Goal: Transaction & Acquisition: Purchase product/service

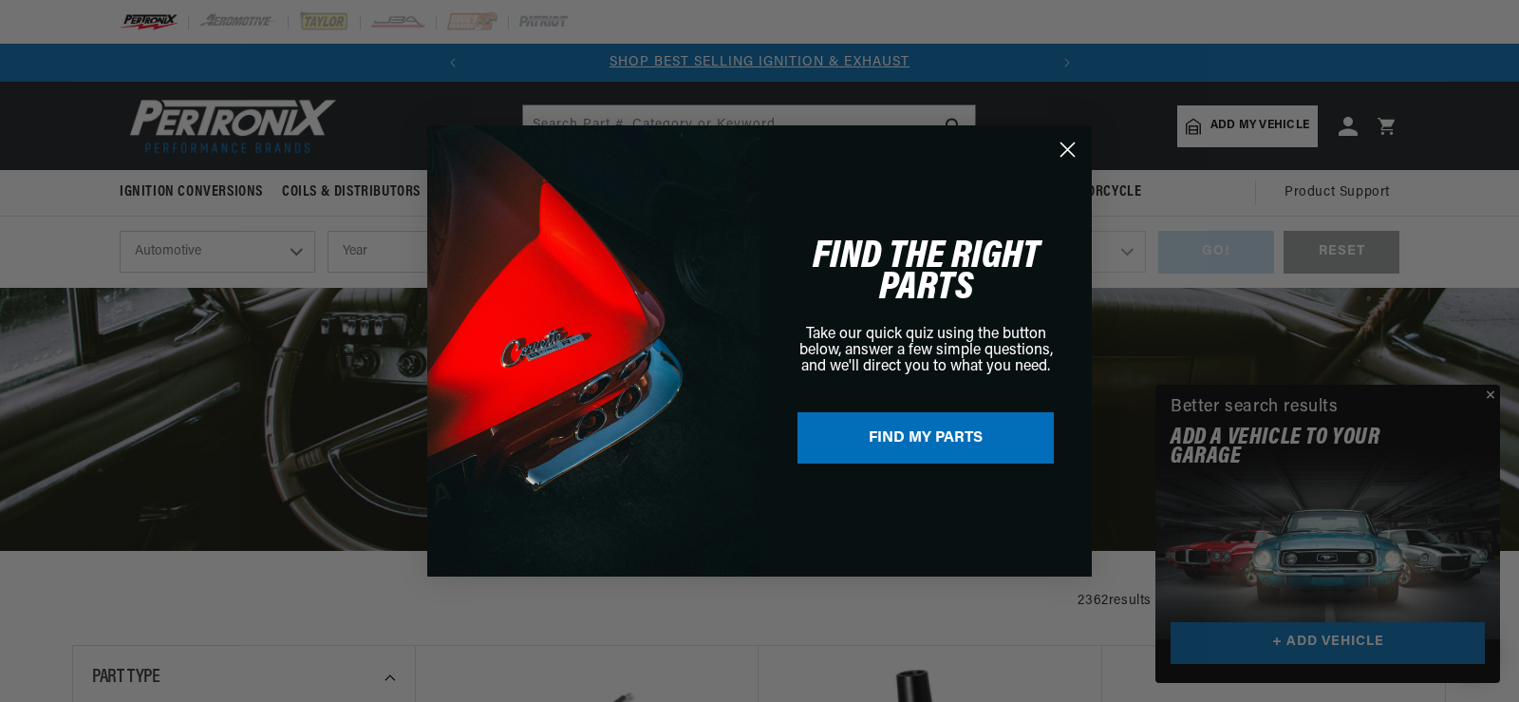
drag, startPoint x: 1069, startPoint y: 150, endPoint x: 1068, endPoint y: 159, distance: 9.5
click at [1073, 154] on icon "Close dialog" at bounding box center [1067, 149] width 13 height 13
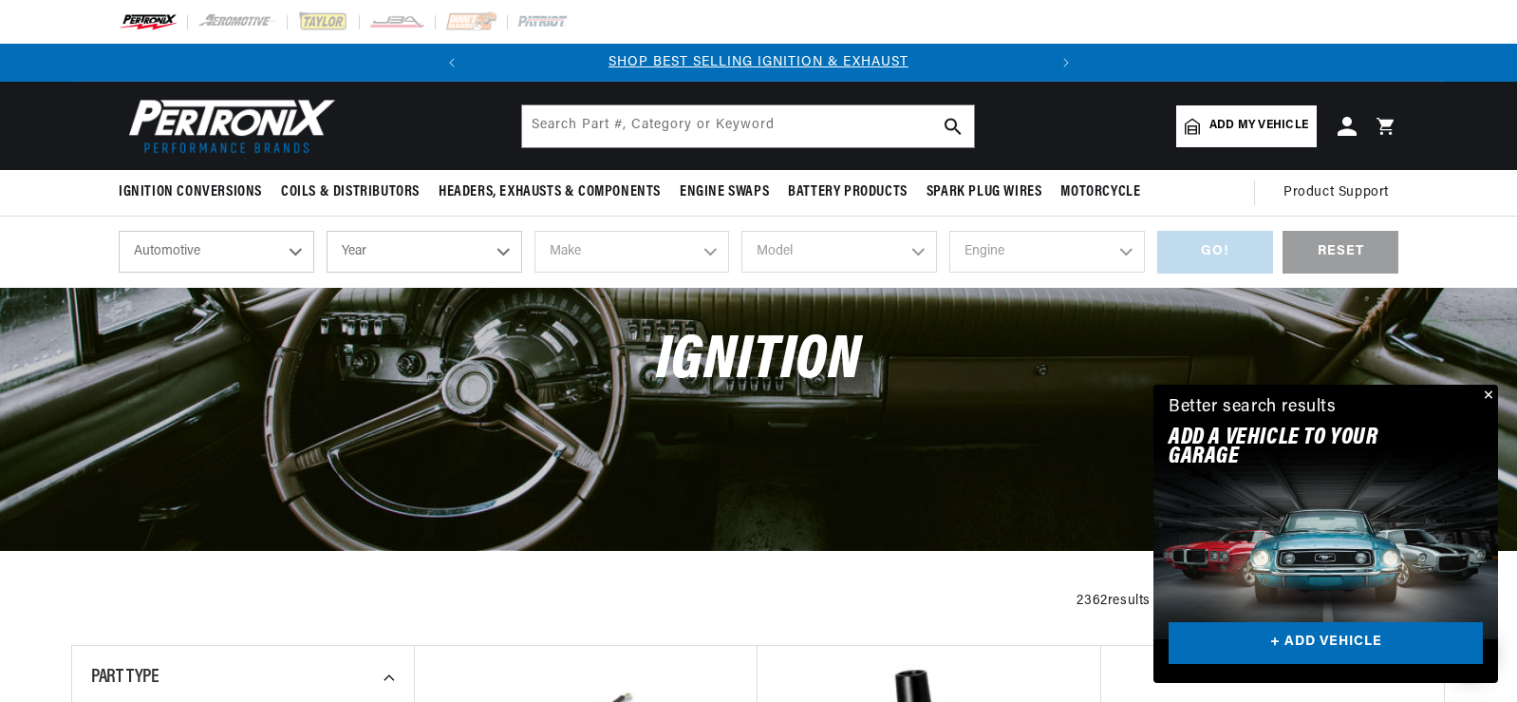
click at [502, 253] on select "Year 2026 2025 2024 2023 2022 2021 2020 2019 2018 2017 2016 2015 2014 2013 2012…" at bounding box center [425, 252] width 196 height 42
select select "1979"
click at [327, 231] on select "Year 2026 2025 2024 2023 2022 2021 2020 2019 2018 2017 2016 2015 2014 2013 2012…" at bounding box center [425, 252] width 196 height 42
select select "1979"
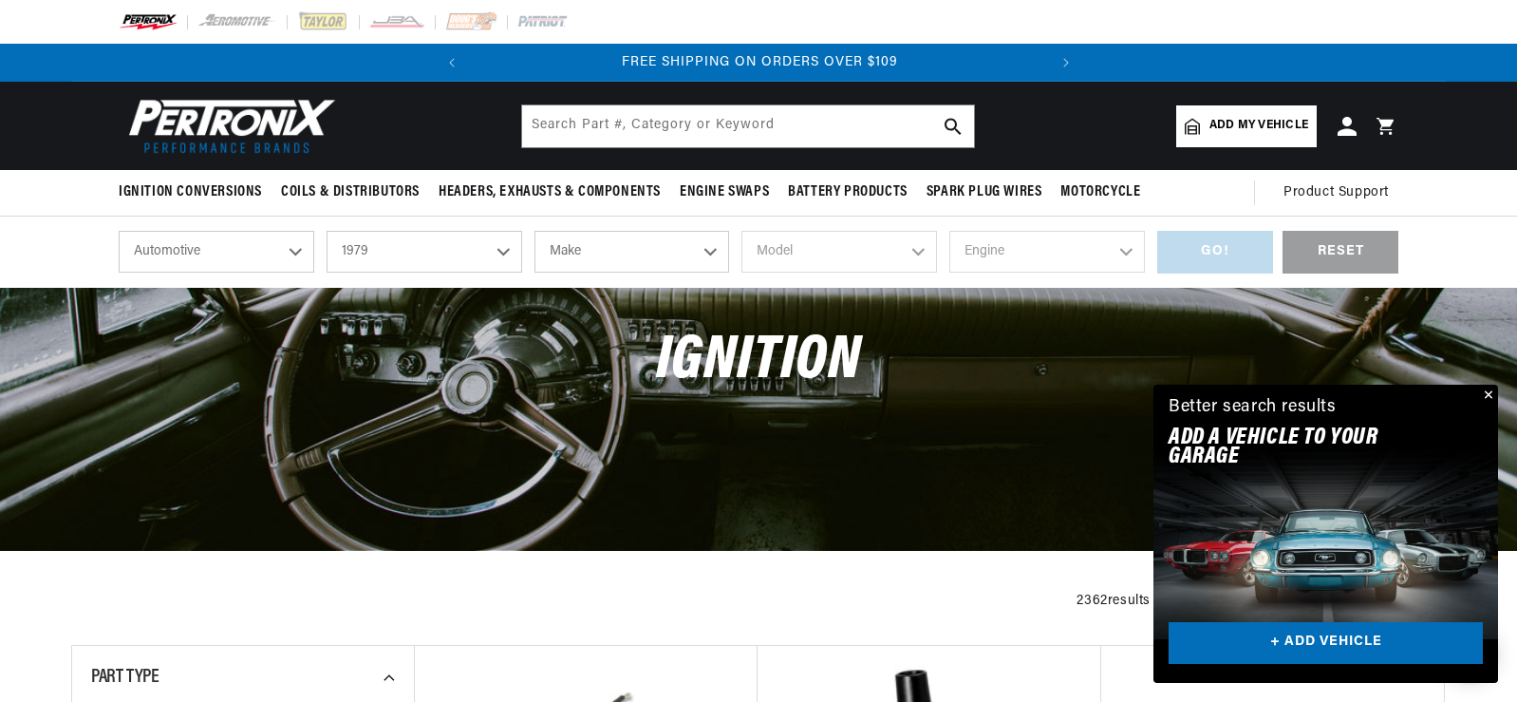
click at [709, 251] on select "Make Alfa Romeo American Motors Audi Avanti BMW Buick Cadillac Checker Chevrole…" at bounding box center [632, 252] width 196 height 42
select select "Chevrolet"
click at [534, 231] on select "Make Alfa Romeo American Motors Audi Avanti BMW Buick Cadillac Checker Chevrole…" at bounding box center [632, 252] width 196 height 42
select select "Chevrolet"
click at [881, 246] on select "Model C10 C10 Suburban C20 C20 Suburban C30 C50 Camaro Caprice Corvette El Cami…" at bounding box center [839, 252] width 196 height 42
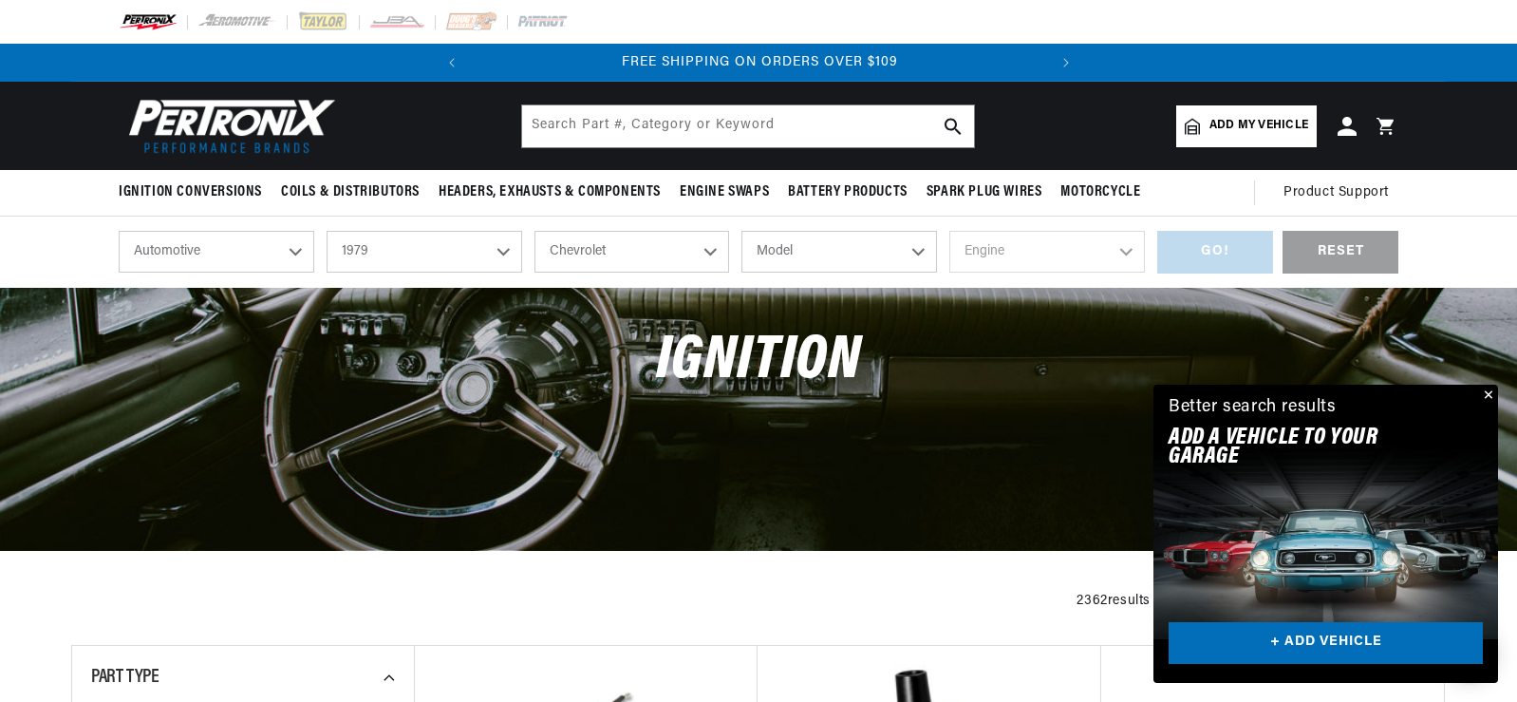
select select "Impala"
click at [741, 231] on select "Model C10 C10 Suburban C20 C20 Suburban C30 C50 Camaro Caprice Corvette El Cami…" at bounding box center [839, 252] width 196 height 42
select select "Impala"
click at [1093, 254] on select "Engine 4.4L 5.0L 5.7L 6.6L 7.4L" at bounding box center [1047, 252] width 196 height 42
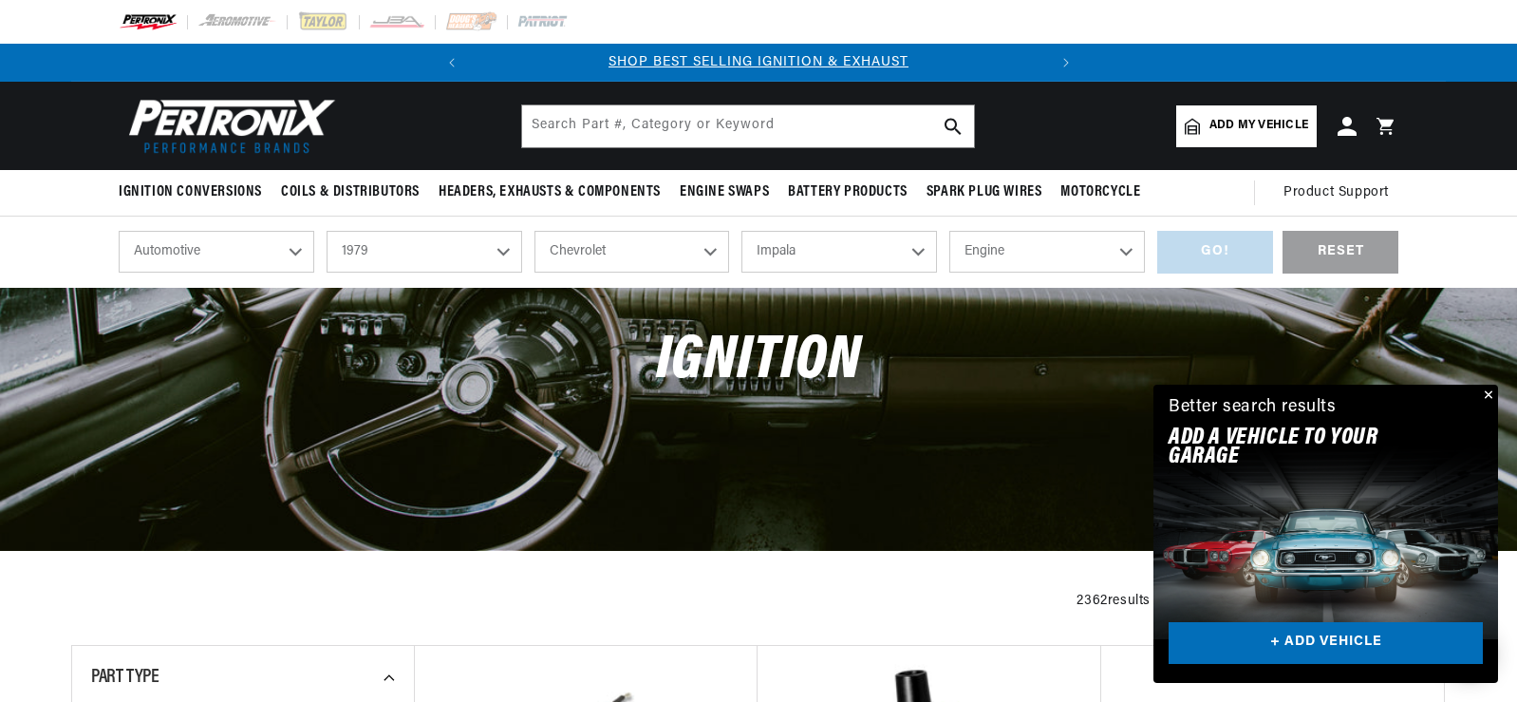
select select "5.7L"
click at [949, 231] on select "Engine 4.4L 5.0L 5.7L 6.6L 7.4L" at bounding box center [1047, 252] width 196 height 42
select select "5.7L"
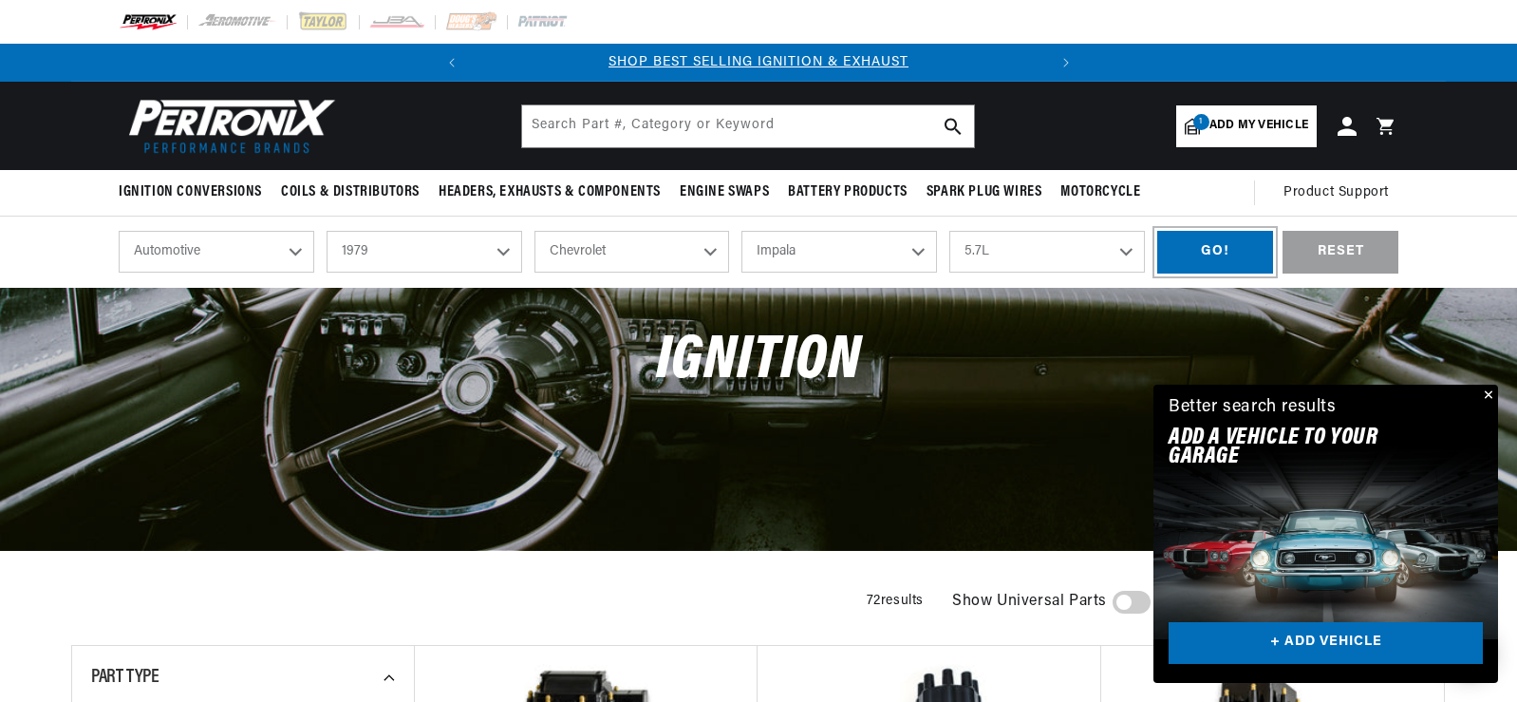
click at [1197, 257] on div "GO!" at bounding box center [1215, 252] width 116 height 43
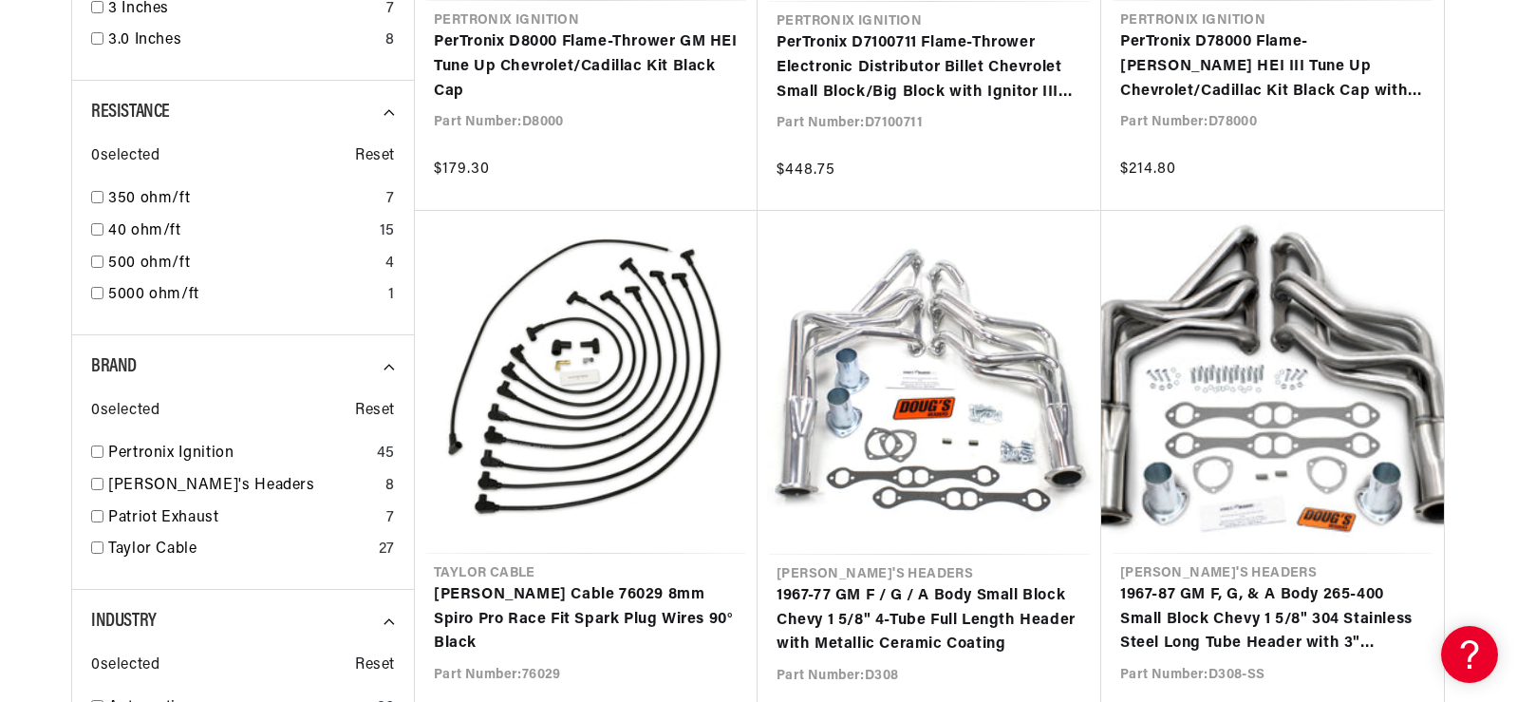
scroll to position [0, 575]
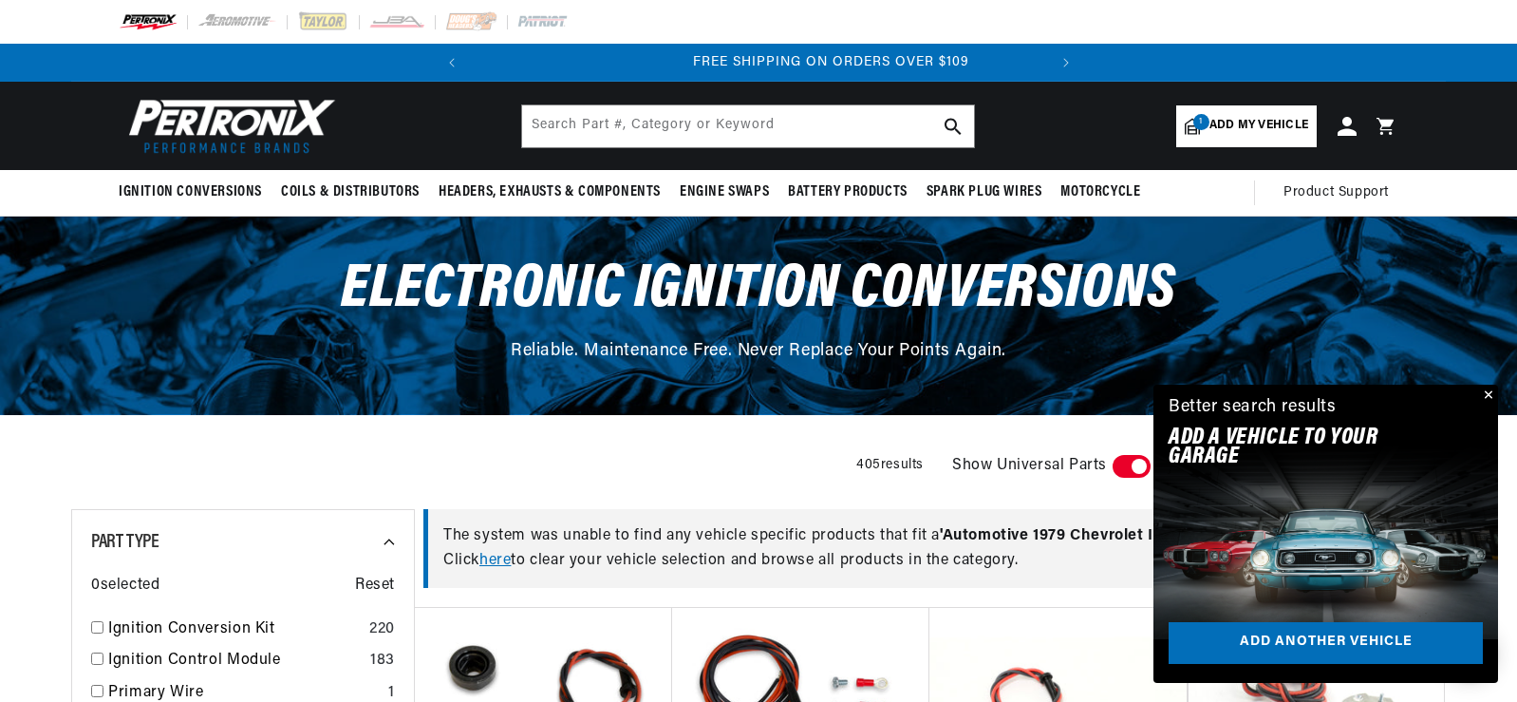
scroll to position [0, 575]
click at [1209, 117] on link "1 Add my vehicle" at bounding box center [1246, 126] width 141 height 42
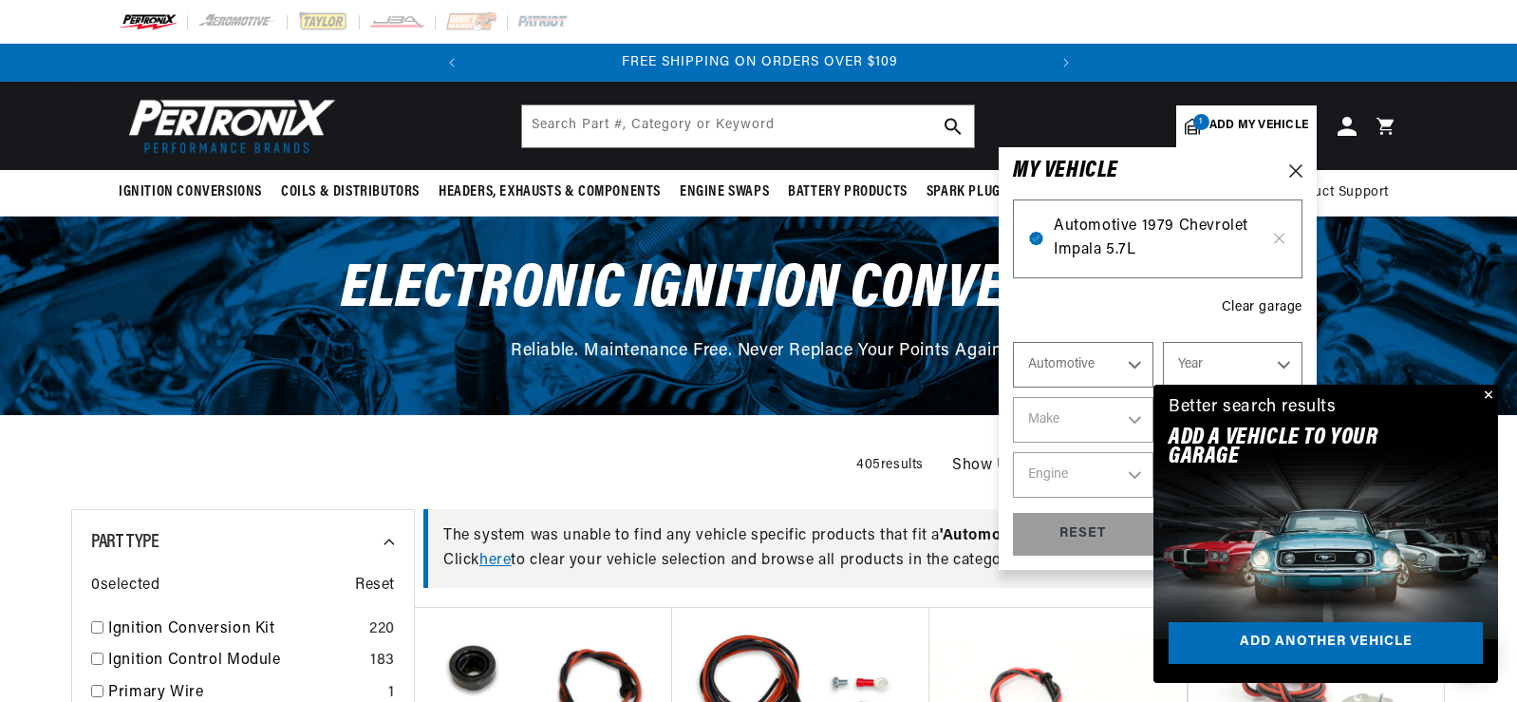
click at [1105, 233] on span "Automotive 1979 Chevrolet Impala 5.7L" at bounding box center [1158, 239] width 208 height 48
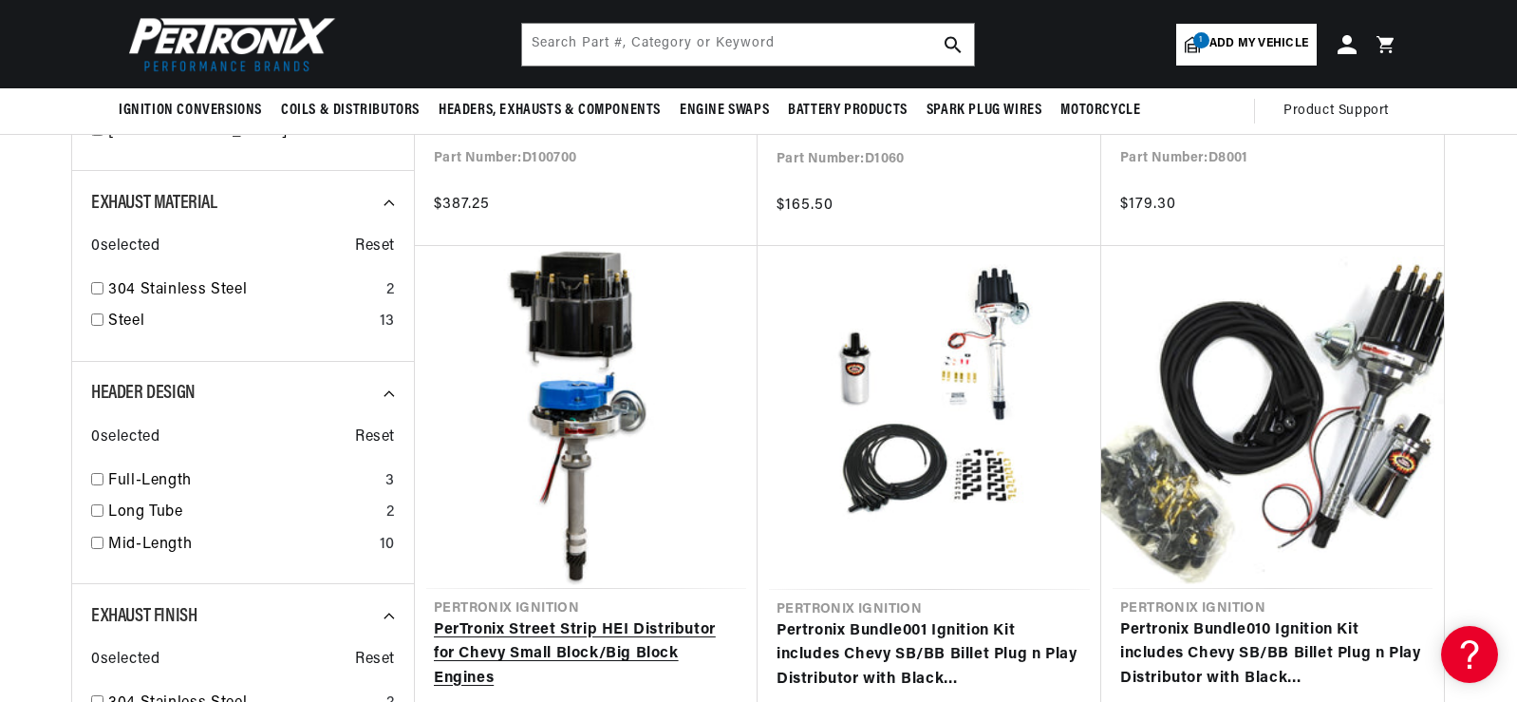
scroll to position [0, 575]
click at [584, 618] on link "PerTronix Street Strip HEI Distributor for Chevy Small Block/Big Block Engines" at bounding box center [586, 654] width 305 height 73
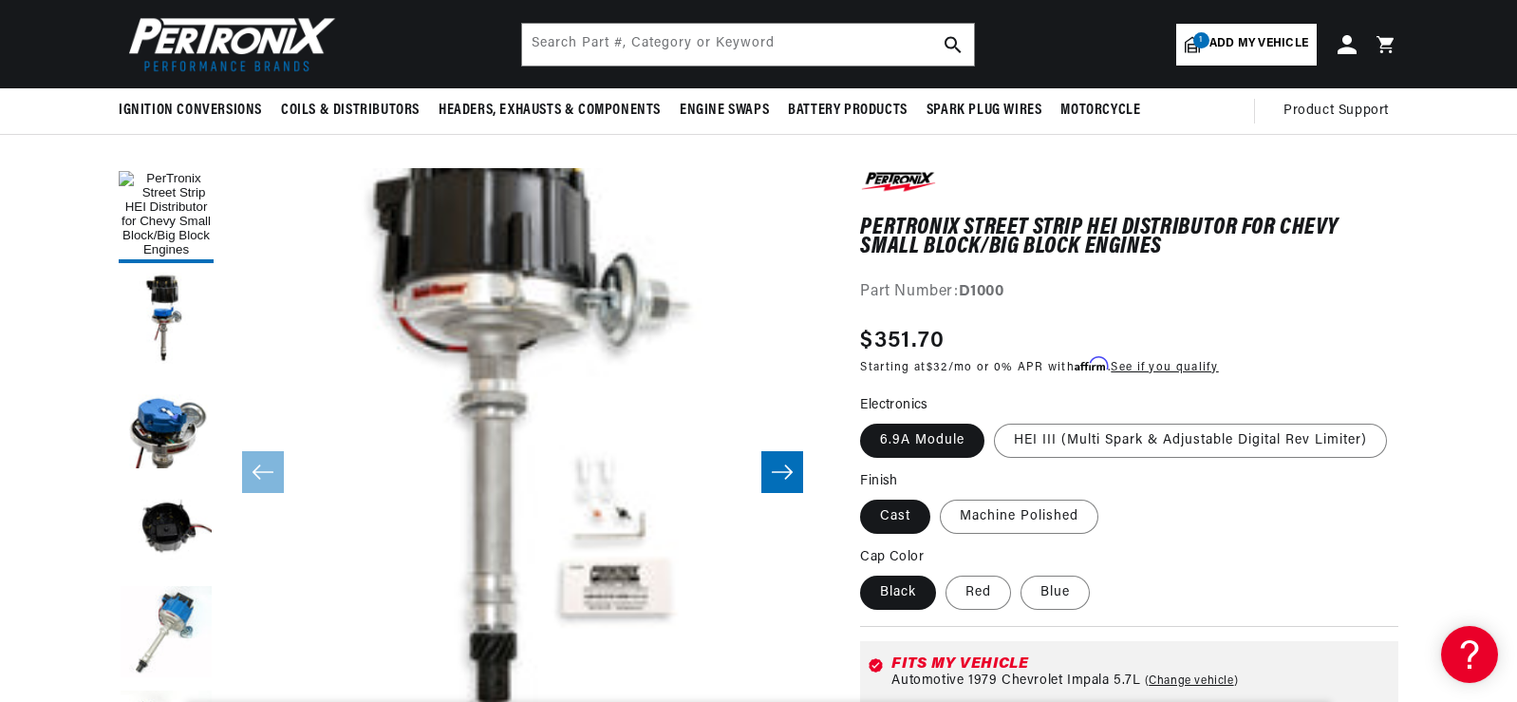
scroll to position [95, 0]
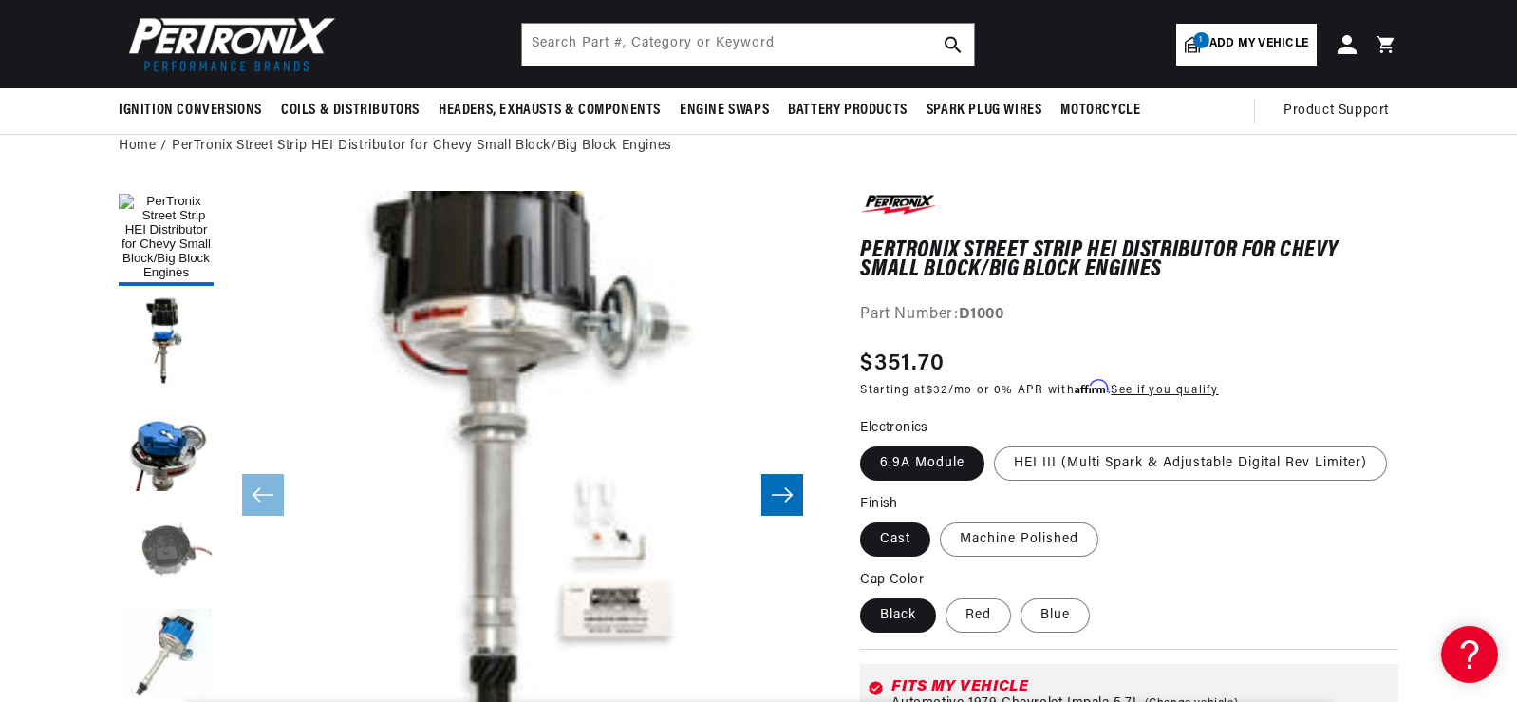
drag, startPoint x: 137, startPoint y: 519, endPoint x: 150, endPoint y: 513, distance: 14.9
click at [150, 513] on button "Load image 4 in gallery view" at bounding box center [166, 551] width 95 height 95
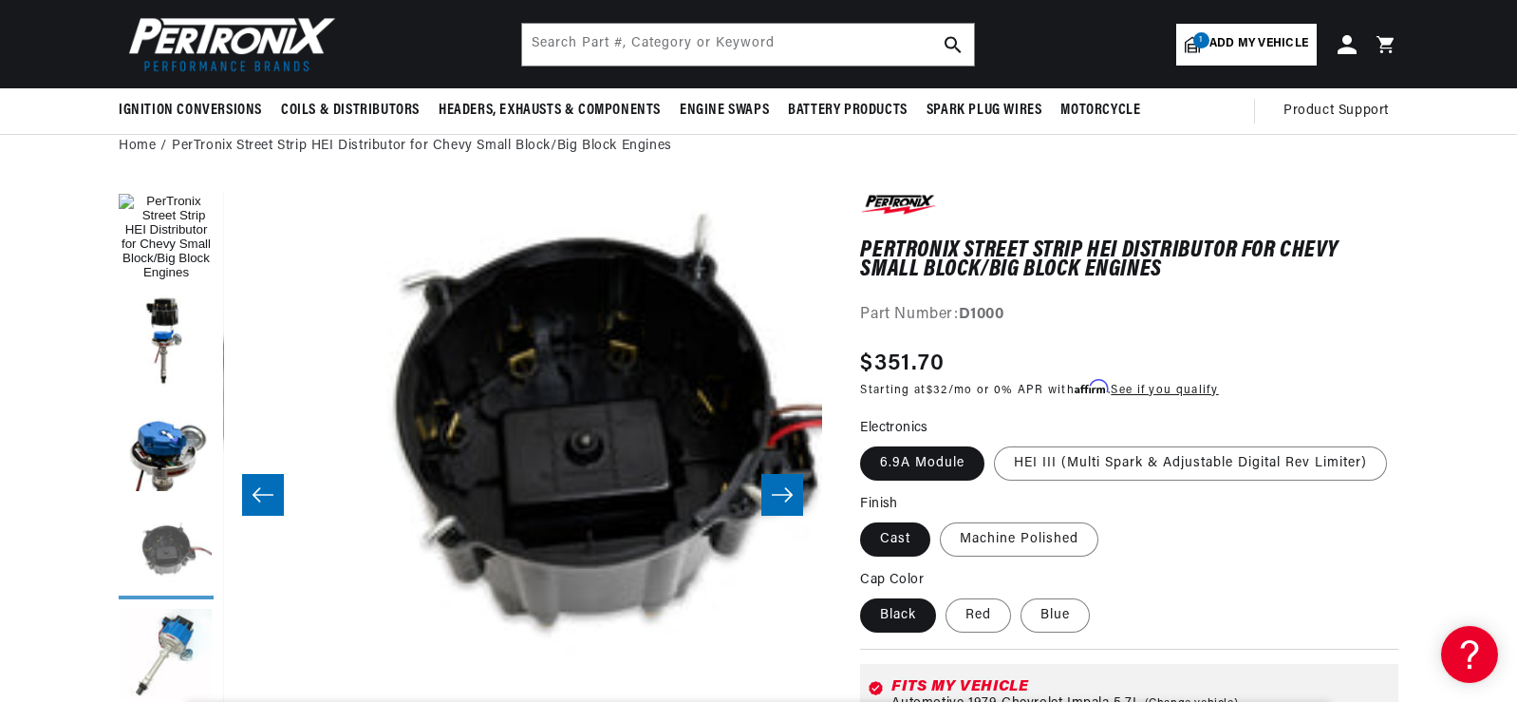
scroll to position [60, 1798]
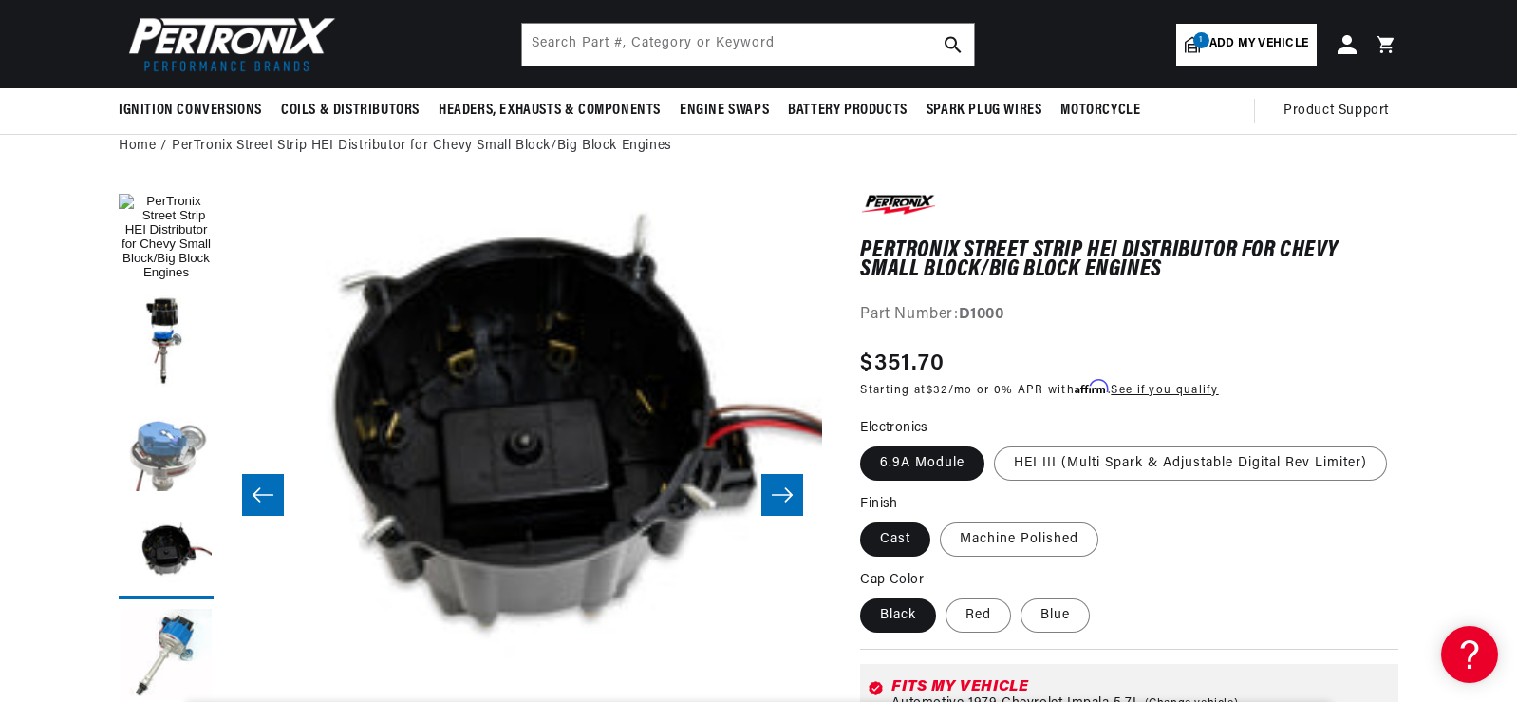
click at [176, 441] on button "Load image 3 in gallery view" at bounding box center [166, 447] width 95 height 95
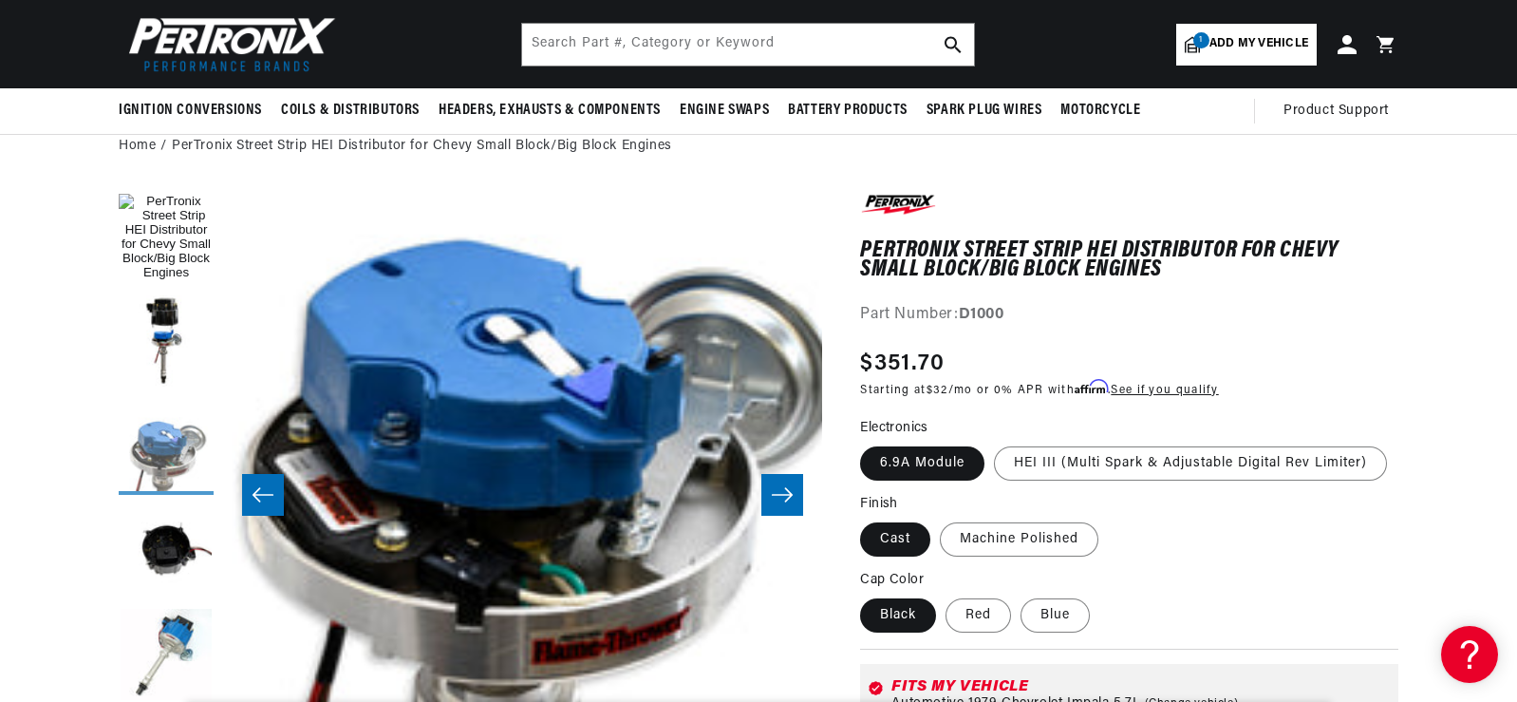
scroll to position [0, 0]
click at [164, 328] on button "Load image 2 in gallery view" at bounding box center [166, 342] width 95 height 95
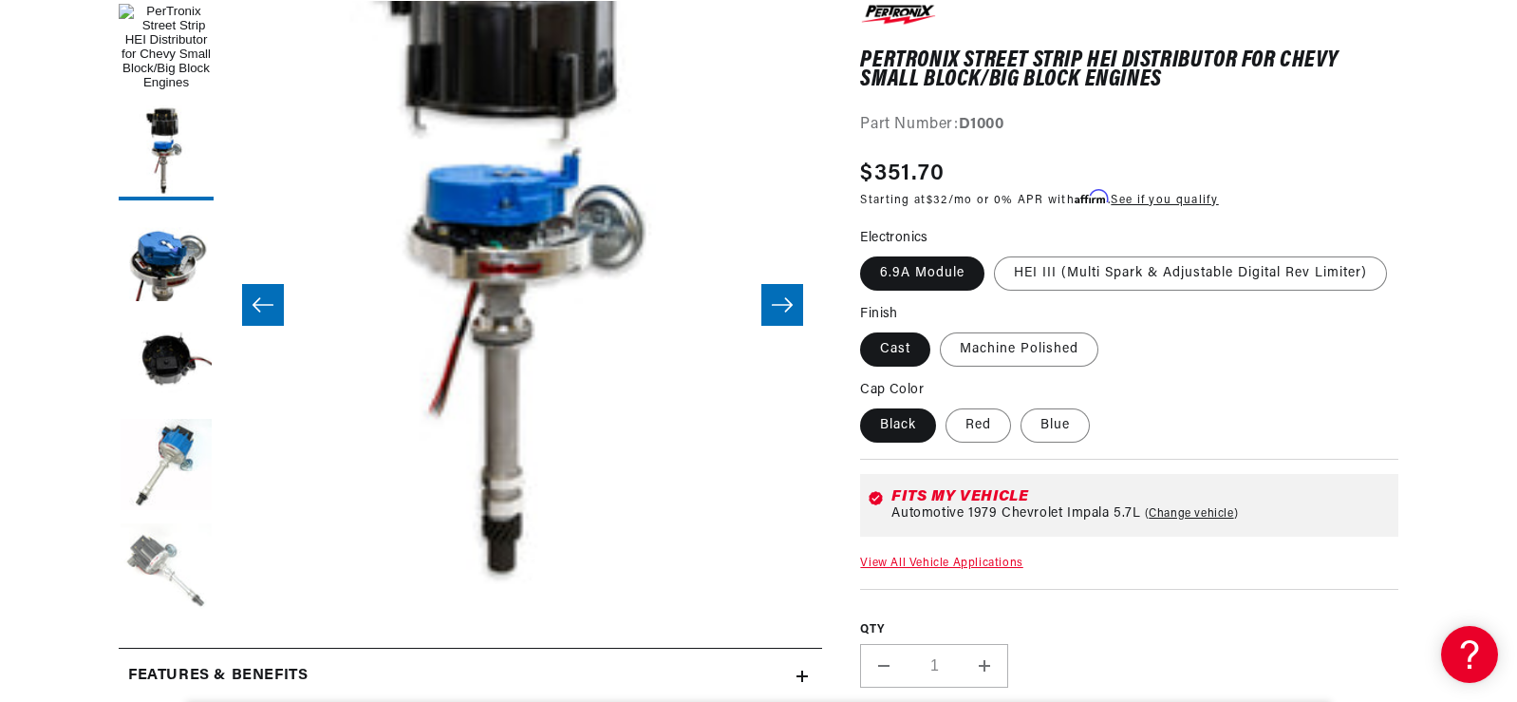
click at [170, 554] on button "Load image 6 in gallery view" at bounding box center [166, 570] width 95 height 95
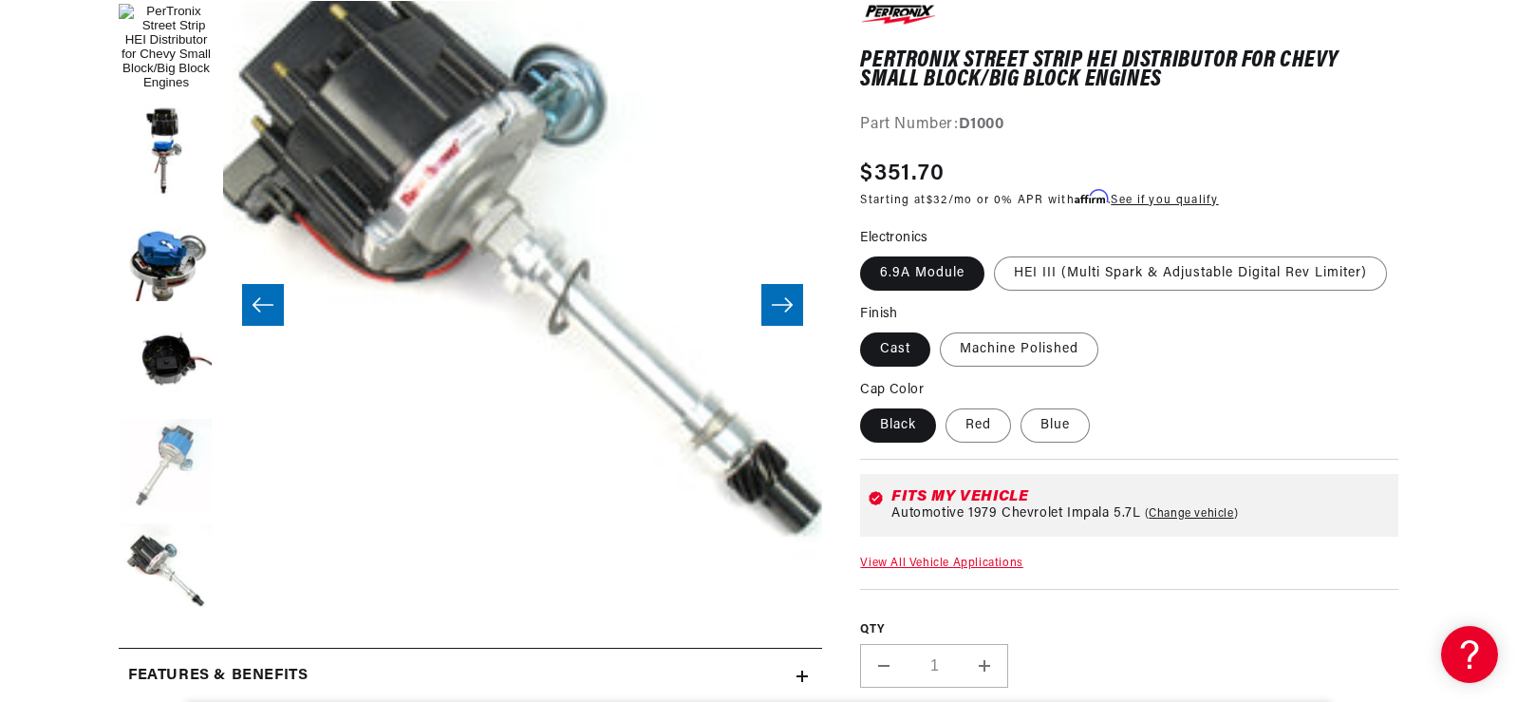
click at [170, 436] on button "Load image 5 in gallery view" at bounding box center [166, 466] width 95 height 95
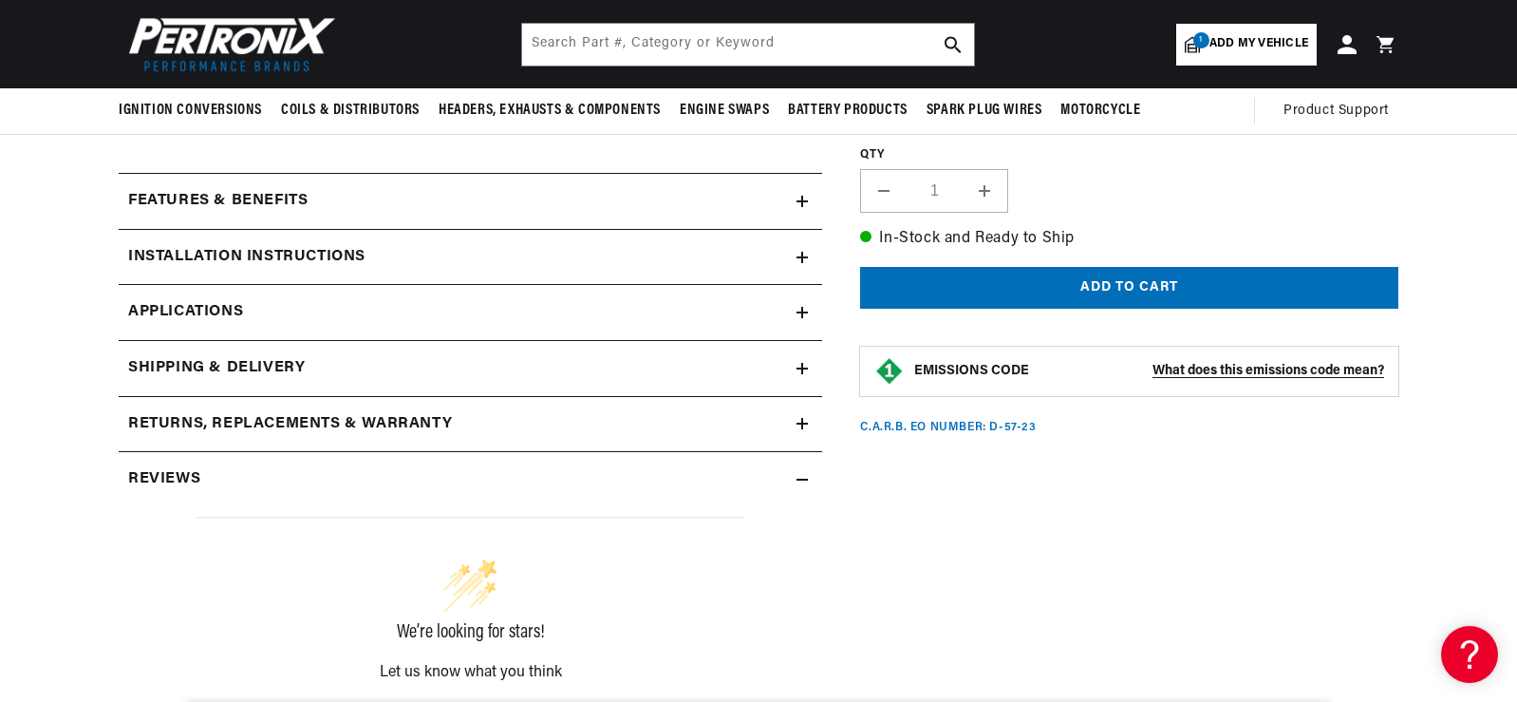
click at [325, 205] on div "Features & Benefits" at bounding box center [458, 201] width 678 height 25
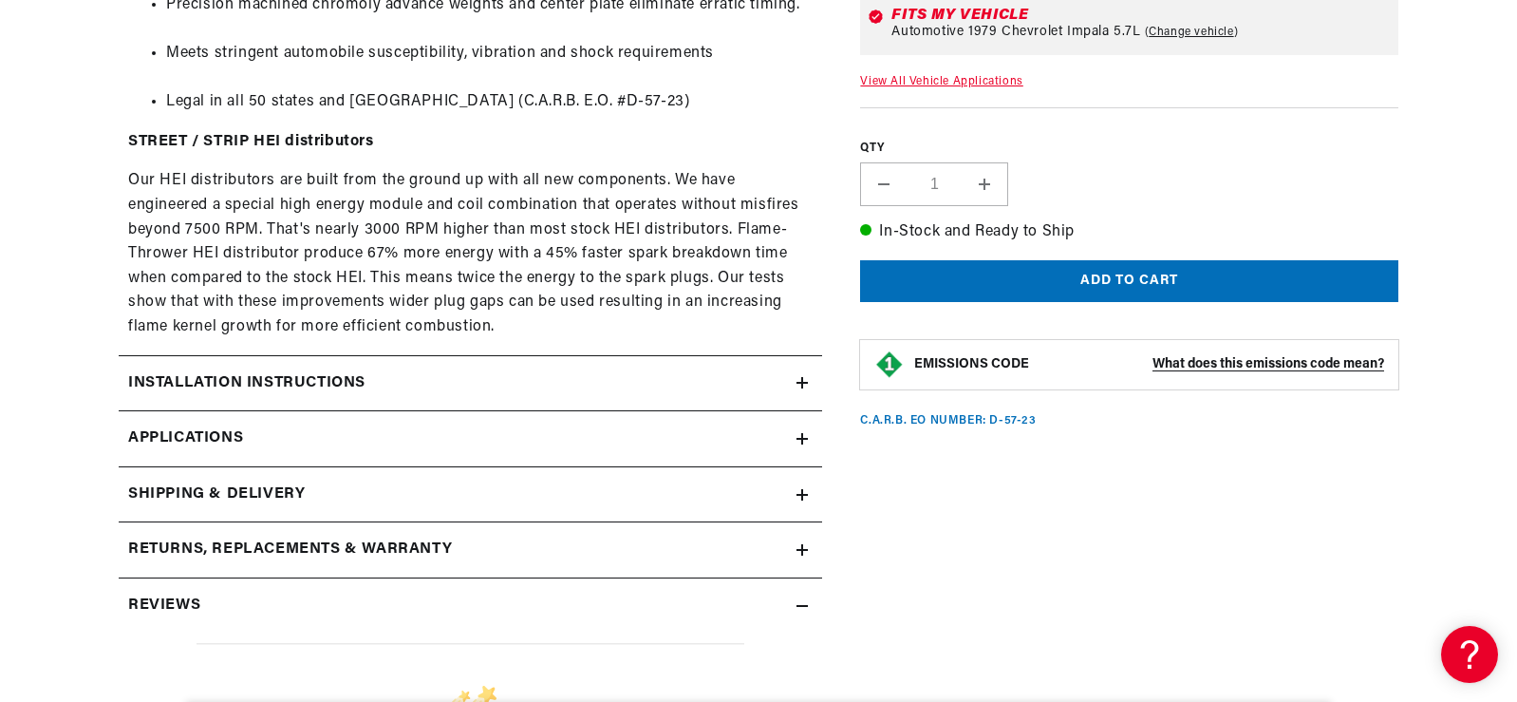
scroll to position [0, 575]
drag, startPoint x: 802, startPoint y: 376, endPoint x: 793, endPoint y: 386, distance: 14.1
click at [793, 386] on summary "Installation instructions" at bounding box center [470, 382] width 703 height 55
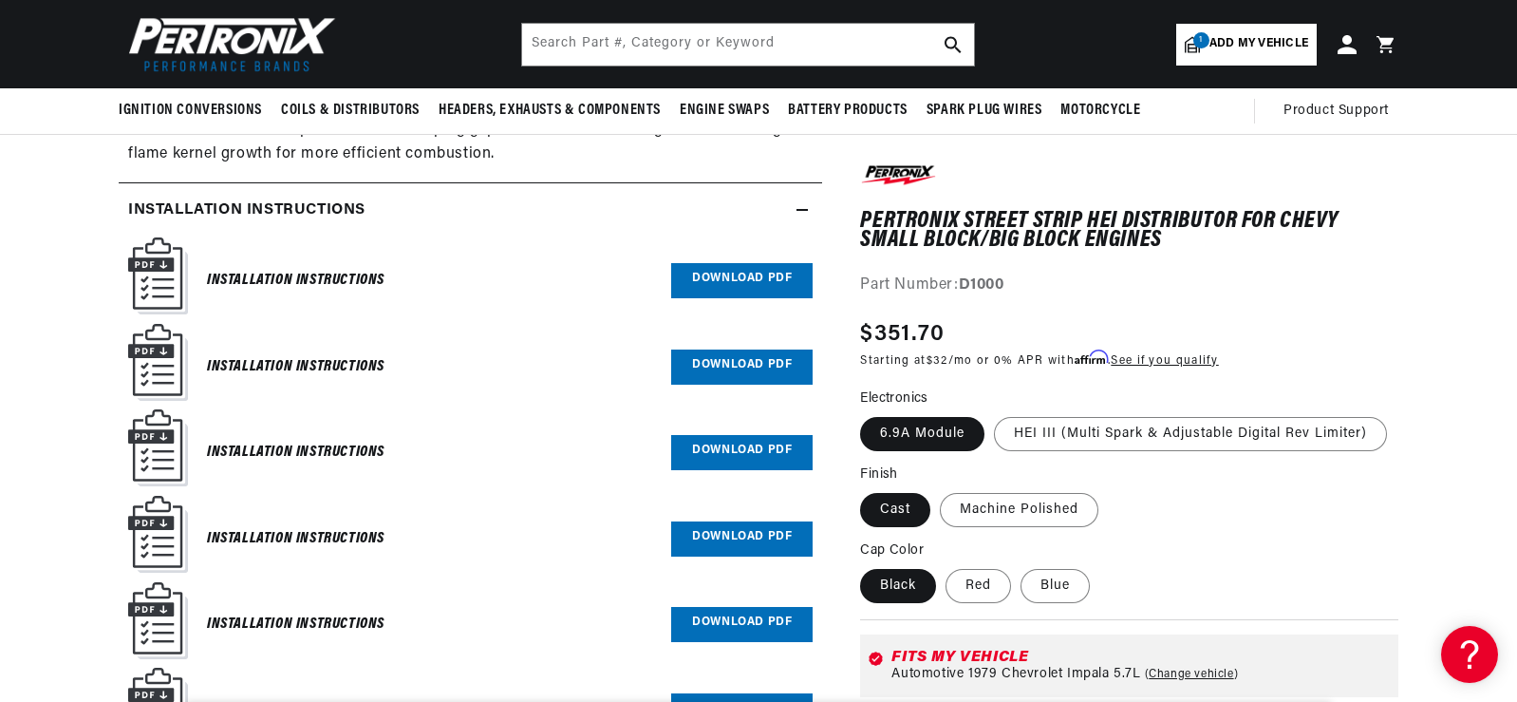
scroll to position [1519, 0]
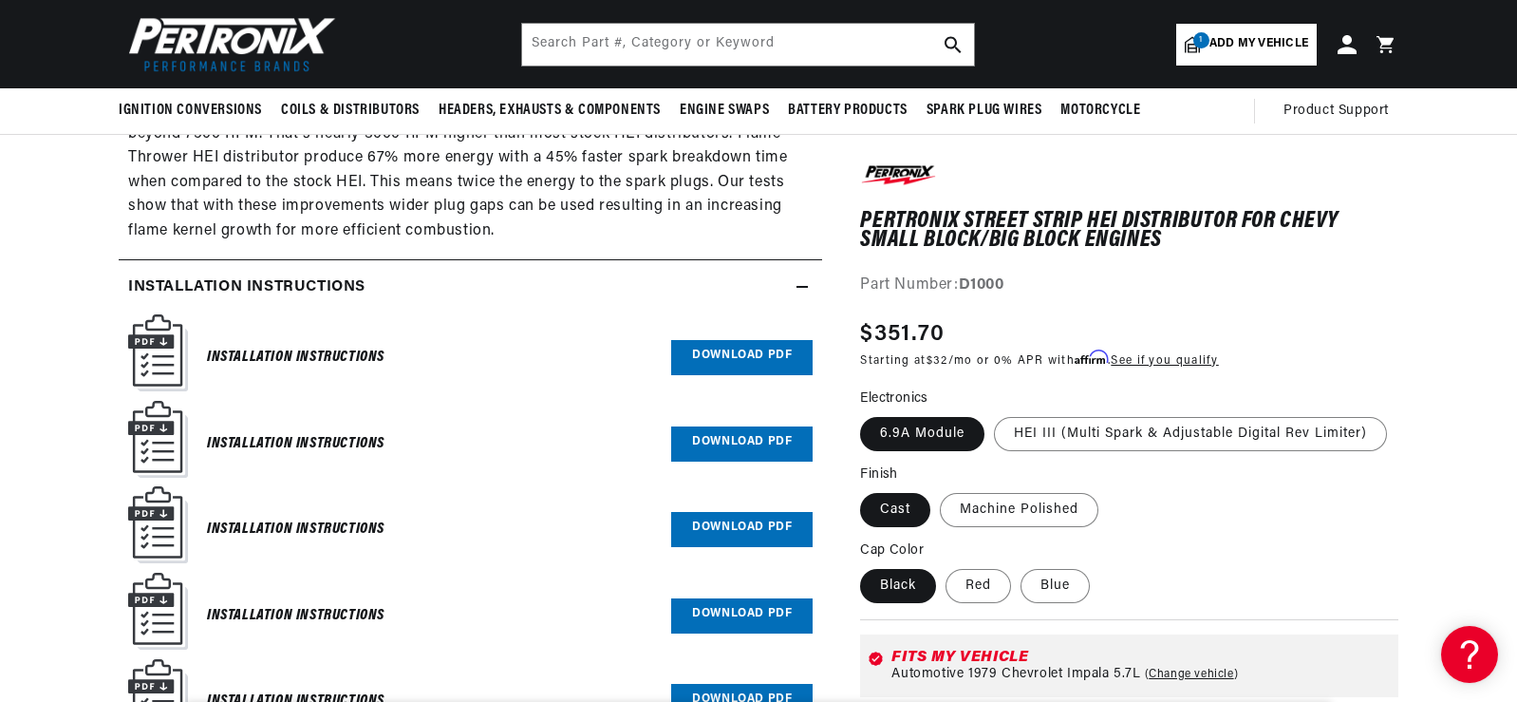
click at [712, 351] on link "Download PDF" at bounding box center [741, 357] width 141 height 35
